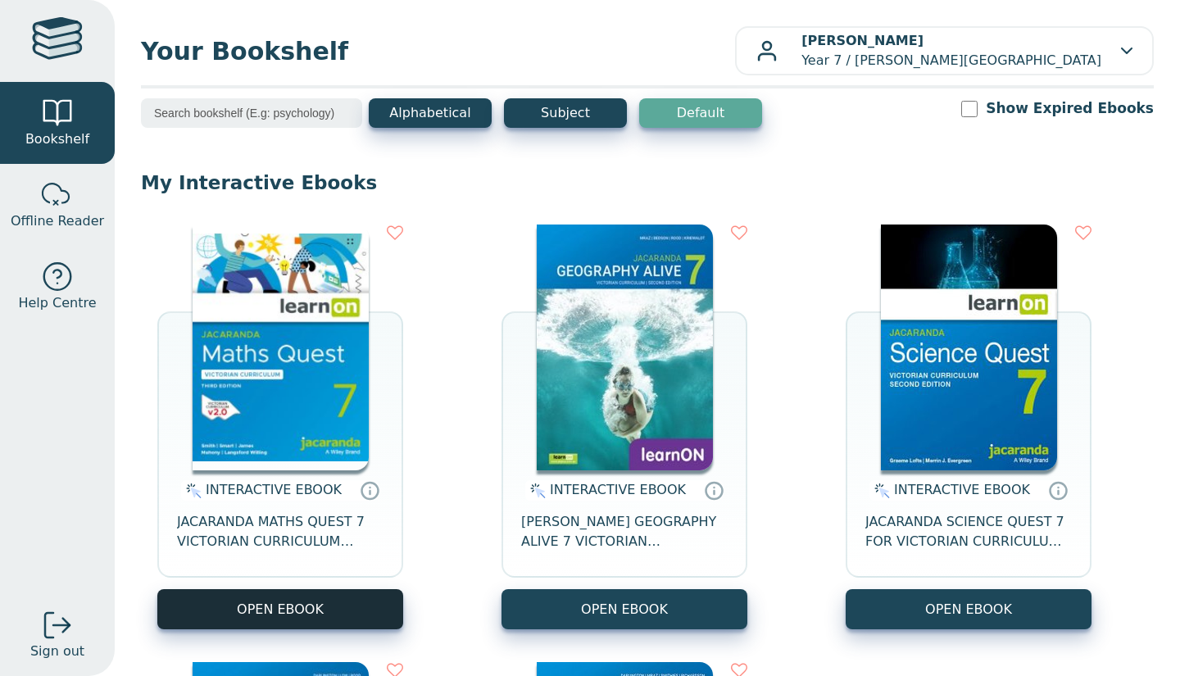
click at [242, 609] on button "OPEN EBOOK" at bounding box center [280, 609] width 246 height 40
click at [231, 594] on button "OPEN EBOOK" at bounding box center [280, 609] width 246 height 40
click at [248, 624] on button "OPEN EBOOK" at bounding box center [280, 609] width 246 height 40
click at [314, 614] on button "OPEN EBOOK" at bounding box center [280, 609] width 246 height 40
click at [210, 609] on button "OPEN EBOOK" at bounding box center [280, 609] width 246 height 40
